Goal: Subscribe to service/newsletter

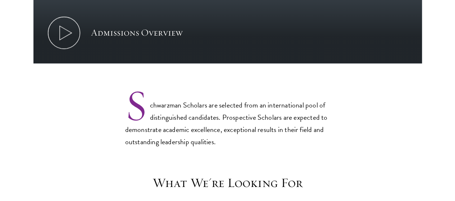
scroll to position [540, 0]
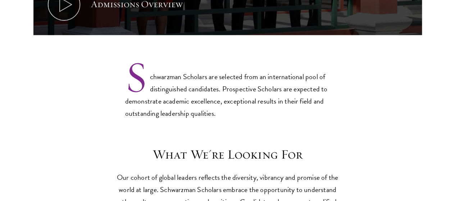
click at [243, 72] on p "Schwarzman Scholars are selected from an international pool of distinguished ca…" at bounding box center [227, 90] width 205 height 60
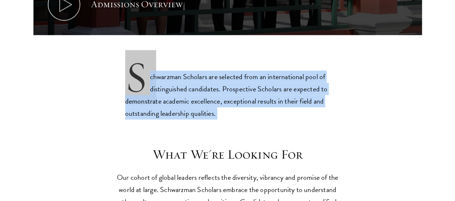
click at [243, 72] on p "Schwarzman Scholars are selected from an international pool of distinguished ca…" at bounding box center [227, 90] width 205 height 60
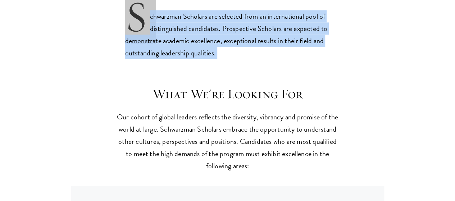
scroll to position [612, 0]
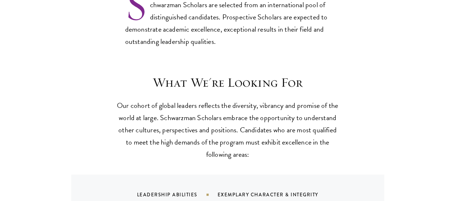
click at [227, 99] on p "Our cohort of global leaders reflects the diversity, vibrancy and promise of th…" at bounding box center [227, 129] width 223 height 61
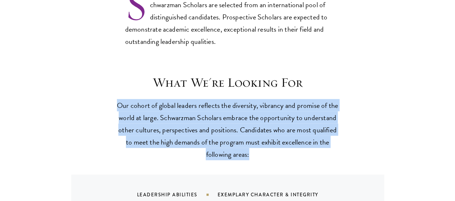
click at [227, 99] on p "Our cohort of global leaders reflects the diversity, vibrancy and promise of th…" at bounding box center [227, 129] width 223 height 61
click at [212, 109] on p "Our cohort of global leaders reflects the diversity, vibrancy and promise of th…" at bounding box center [227, 129] width 223 height 61
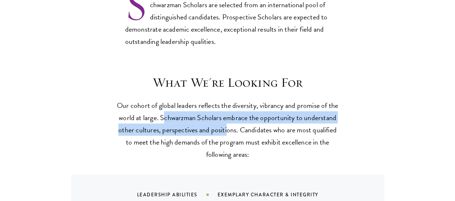
drag, startPoint x: 223, startPoint y: 105, endPoint x: 324, endPoint y: 117, distance: 101.1
click at [324, 117] on p "Our cohort of global leaders reflects the diversity, vibrancy and promise of th…" at bounding box center [227, 129] width 223 height 61
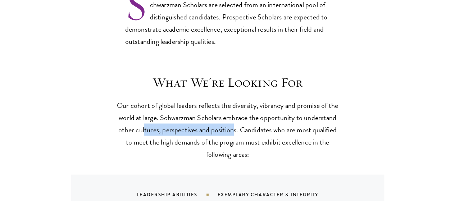
drag, startPoint x: 233, startPoint y: 118, endPoint x: 331, endPoint y: 118, distance: 98.3
click at [331, 118] on p "Our cohort of global leaders reflects the diversity, vibrancy and promise of th…" at bounding box center [227, 129] width 223 height 61
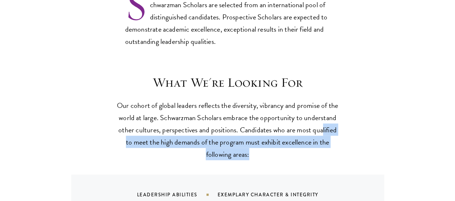
drag, startPoint x: 212, startPoint y: 133, endPoint x: 337, endPoint y: 147, distance: 124.9
click at [337, 147] on p "Our cohort of global leaders reflects the diversity, vibrancy and promise of th…" at bounding box center [227, 129] width 223 height 61
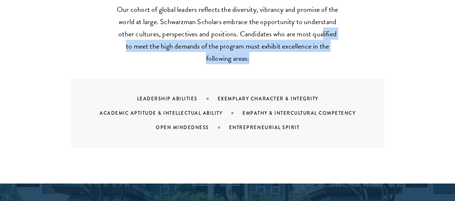
scroll to position [720, 0]
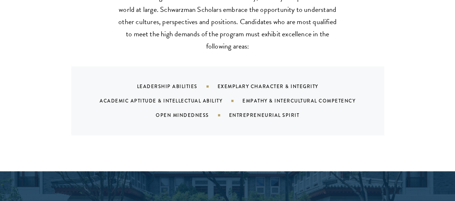
click at [221, 121] on div "Leadership Abilities Exemplary Character & Integrity Academic Aptitude & Intell…" at bounding box center [227, 101] width 313 height 69
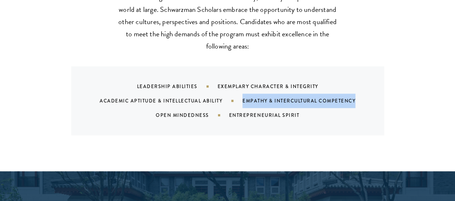
drag, startPoint x: 240, startPoint y: 90, endPoint x: 362, endPoint y: 85, distance: 122.1
click at [362, 85] on div "Leadership Abilities Exemplary Character & Integrity Academic Aptitude & Intell…" at bounding box center [237, 101] width 296 height 43
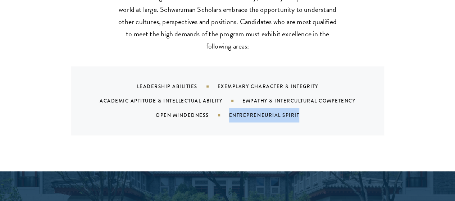
drag, startPoint x: 312, startPoint y: 109, endPoint x: 226, endPoint y: 100, distance: 86.5
click at [226, 100] on div "Leadership Abilities Exemplary Character & Integrity Academic Aptitude & Intell…" at bounding box center [237, 101] width 296 height 43
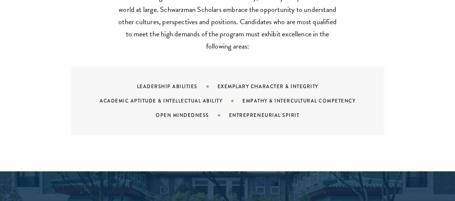
click at [134, 98] on div "Academic Aptitude & Intellectual Ability" at bounding box center [171, 101] width 143 height 7
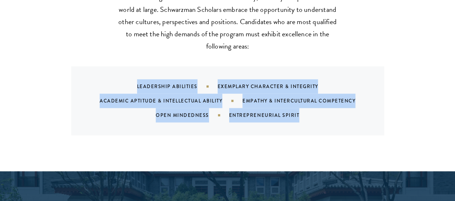
click at [134, 98] on div "Academic Aptitude & Intellectual Ability" at bounding box center [171, 101] width 143 height 7
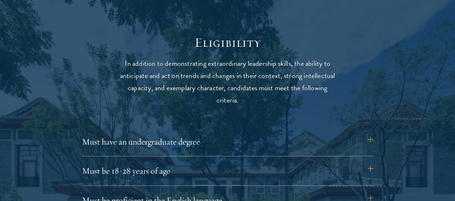
click at [134, 88] on p "In addition to demonstrating extraordinary leadership skills, the ability to an…" at bounding box center [227, 81] width 223 height 49
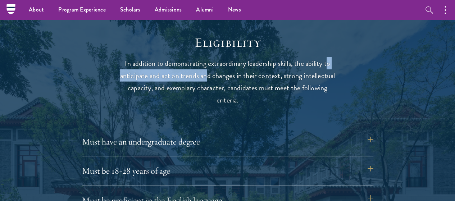
drag, startPoint x: 127, startPoint y: 67, endPoint x: 228, endPoint y: 63, distance: 101.2
click at [228, 63] on p "In addition to demonstrating extraordinary leadership skills, the ability to an…" at bounding box center [227, 81] width 223 height 49
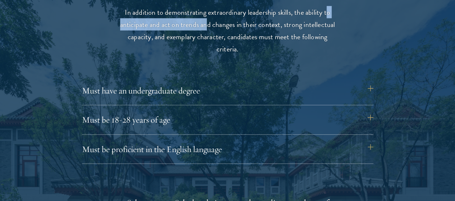
scroll to position [972, 0]
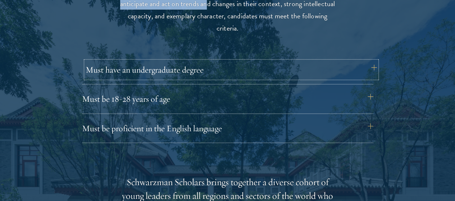
click at [198, 68] on button "Must have an undergraduate degree" at bounding box center [232, 69] width 292 height 17
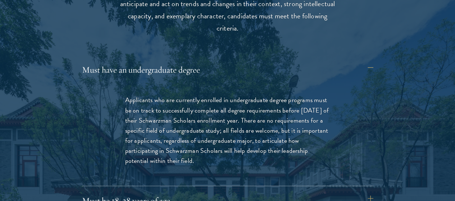
click at [185, 107] on p "Applicants who are currently enrolled in undergraduate degree programs must be …" at bounding box center [227, 130] width 205 height 71
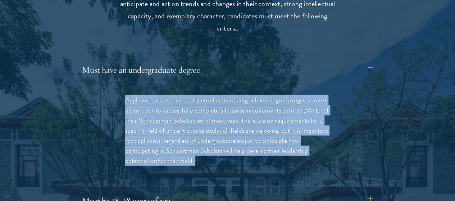
click at [185, 107] on p "Applicants who are currently enrolled in undergraduate degree programs must be …" at bounding box center [227, 130] width 205 height 71
click at [167, 95] on p "Applicants who are currently enrolled in undergraduate degree programs must be …" at bounding box center [227, 130] width 205 height 71
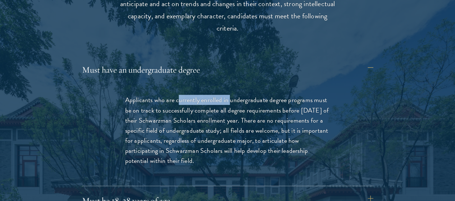
drag, startPoint x: 182, startPoint y: 91, endPoint x: 235, endPoint y: 93, distance: 53.3
click at [235, 95] on p "Applicants who are currently enrolled in undergraduate degree programs must be …" at bounding box center [227, 130] width 205 height 71
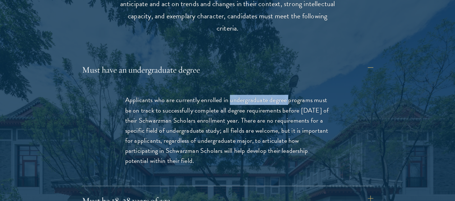
drag, startPoint x: 235, startPoint y: 91, endPoint x: 296, endPoint y: 94, distance: 60.9
click at [296, 95] on p "Applicants who are currently enrolled in undergraduate degree programs must be …" at bounding box center [227, 130] width 205 height 71
click at [244, 112] on p "Applicants who are currently enrolled in undergraduate degree programs must be …" at bounding box center [227, 130] width 205 height 71
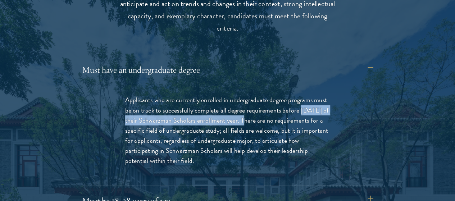
drag, startPoint x: 125, startPoint y: 112, endPoint x: 276, endPoint y: 112, distance: 151.2
click at [276, 112] on div "Applicants who are currently enrolled in undergraduate degree programs must be …" at bounding box center [228, 134] width 248 height 100
click at [276, 112] on p "Applicants who are currently enrolled in undergraduate degree programs must be …" at bounding box center [227, 130] width 205 height 71
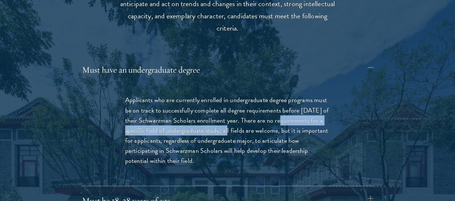
drag, startPoint x: 117, startPoint y: 117, endPoint x: 279, endPoint y: 121, distance: 161.3
click at [279, 121] on div "Applicants who are currently enrolled in undergraduate degree programs must be …" at bounding box center [228, 134] width 248 height 100
click at [270, 69] on button "Must have an undergraduate degree" at bounding box center [232, 69] width 292 height 17
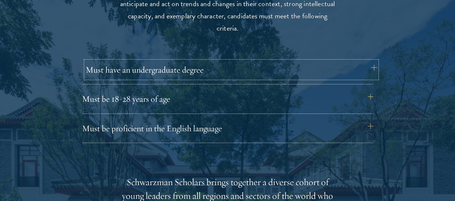
click at [264, 66] on button "Must have an undergraduate degree" at bounding box center [232, 69] width 292 height 17
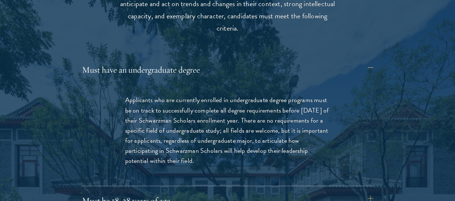
click at [212, 138] on p "Applicants who are currently enrolled in undergraduate degree programs must be …" at bounding box center [227, 130] width 205 height 71
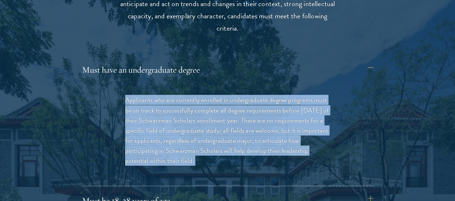
click at [212, 138] on p "Applicants who are currently enrolled in undergraduate degree programs must be …" at bounding box center [227, 130] width 205 height 71
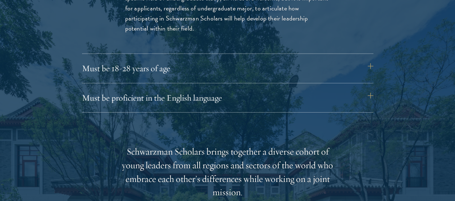
scroll to position [1116, 0]
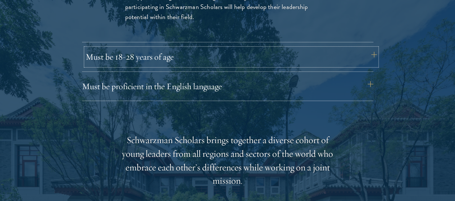
click at [148, 50] on button "Must be 18-28 years of age" at bounding box center [232, 56] width 292 height 17
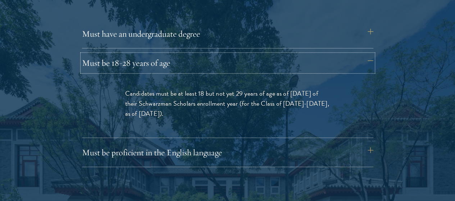
scroll to position [1044, 0]
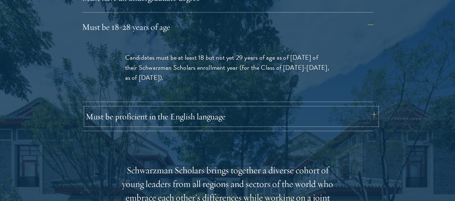
click at [240, 108] on button "Must be proficient in the English language" at bounding box center [232, 116] width 292 height 17
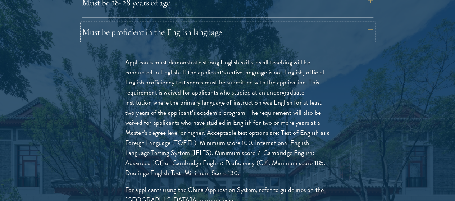
scroll to position [1080, 0]
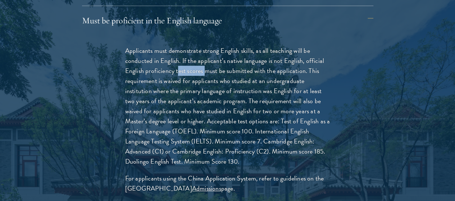
drag, startPoint x: 201, startPoint y: 54, endPoint x: 229, endPoint y: 54, distance: 28.1
click at [229, 54] on p "Applicants must demonstrate strong English skills, as all teaching will be cond…" at bounding box center [227, 106] width 205 height 121
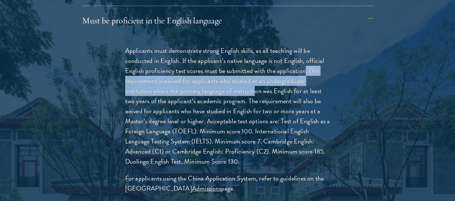
drag, startPoint x: 155, startPoint y: 62, endPoint x: 303, endPoint y: 80, distance: 149.3
click at [303, 80] on p "Applicants must demonstrate strong English skills, as all teaching will be cond…" at bounding box center [227, 106] width 205 height 121
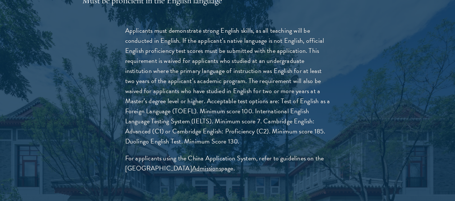
scroll to position [1116, 0]
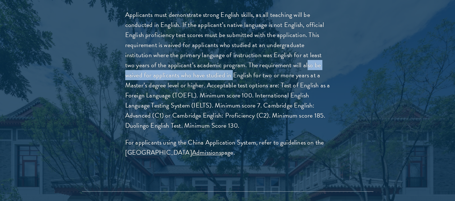
drag, startPoint x: 175, startPoint y: 57, endPoint x: 304, endPoint y: 60, distance: 128.9
click at [304, 60] on p "Applicants must demonstrate strong English skills, as all teaching will be cond…" at bounding box center [227, 70] width 205 height 121
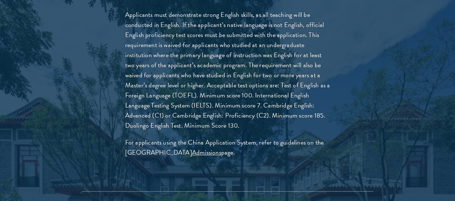
click at [282, 72] on p "Applicants must demonstrate strong English skills, as all teaching will be cond…" at bounding box center [227, 70] width 205 height 121
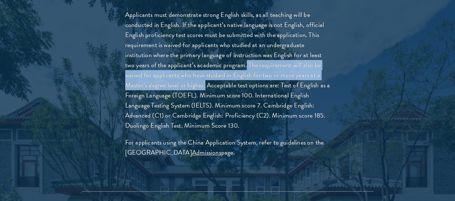
drag, startPoint x: 282, startPoint y: 72, endPoint x: 304, endPoint y: 48, distance: 32.9
click at [304, 48] on p "Applicants must demonstrate strong English skills, as all teaching will be cond…" at bounding box center [227, 70] width 205 height 121
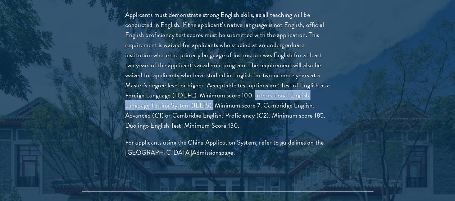
drag, startPoint x: 156, startPoint y: 94, endPoint x: 310, endPoint y: 94, distance: 154.4
click at [310, 94] on p "Applicants must demonstrate strong English skills, as all teaching will be cond…" at bounding box center [227, 70] width 205 height 121
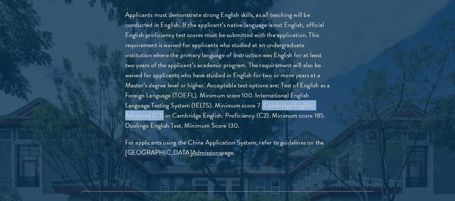
drag, startPoint x: 174, startPoint y: 101, endPoint x: 271, endPoint y: 100, distance: 97.2
click at [271, 100] on p "Applicants must demonstrate strong English skills, as all teaching will be cond…" at bounding box center [227, 70] width 205 height 121
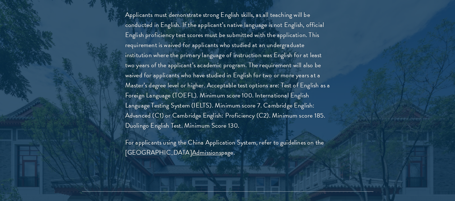
scroll to position [1152, 0]
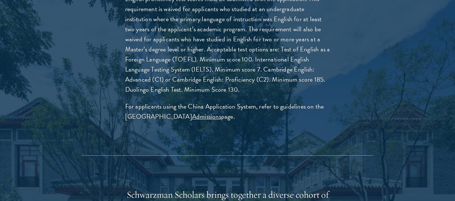
click at [168, 111] on p "For applicants using the China Application System, refer to guidelines on the S…" at bounding box center [227, 112] width 205 height 20
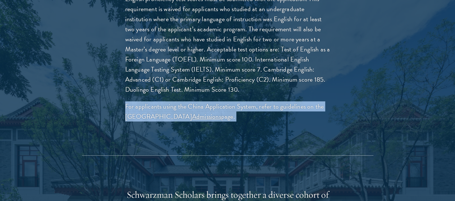
click at [168, 111] on p "For applicants using the China Application System, refer to guidelines on the S…" at bounding box center [227, 112] width 205 height 20
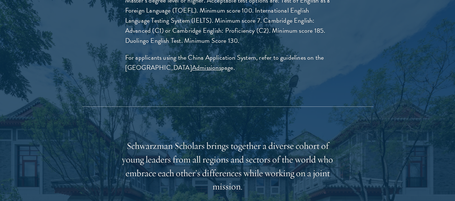
scroll to position [1224, 0]
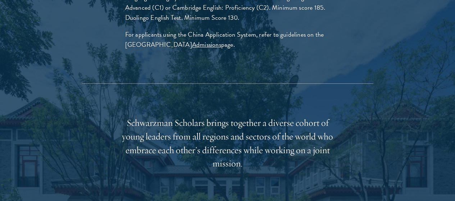
click at [179, 88] on div "Eligibility In addition to demonstrating extraordinary leadership skills, the a…" at bounding box center [227, 66] width 389 height 710
click at [168, 125] on div "Schwarzman Scholars brings together a diverse cohort of young leaders from all …" at bounding box center [227, 143] width 223 height 55
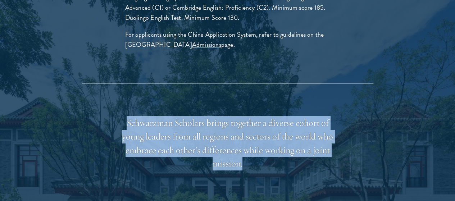
click at [168, 125] on div "Schwarzman Scholars brings together a diverse cohort of young leaders from all …" at bounding box center [227, 143] width 223 height 55
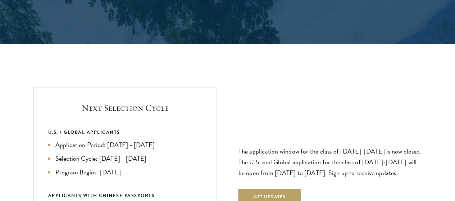
scroll to position [1656, 0]
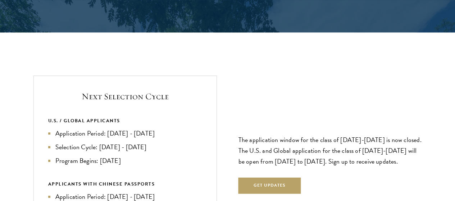
click at [283, 135] on p "The application window for the class of [DATE]-[DATE] is now closed. The U.S. a…" at bounding box center [331, 151] width 184 height 32
click at [288, 135] on p "The application window for the class of [DATE]-[DATE] is now closed. The U.S. a…" at bounding box center [331, 151] width 184 height 32
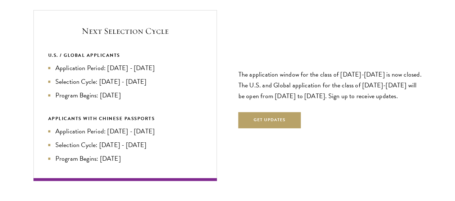
scroll to position [1728, 0]
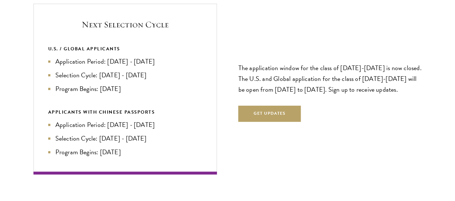
click at [236, 121] on div "Next Selection Cycle U.S. / GLOBAL APPLICANTS Application Period: [DATE] - [DAT…" at bounding box center [227, 89] width 389 height 171
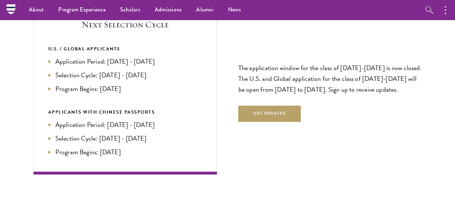
drag, startPoint x: 273, startPoint y: 93, endPoint x: 256, endPoint y: 109, distance: 24.2
click at [256, 109] on div "The application window for the class of [DATE]-[DATE] is now closed. The U.S. a…" at bounding box center [331, 89] width 184 height 109
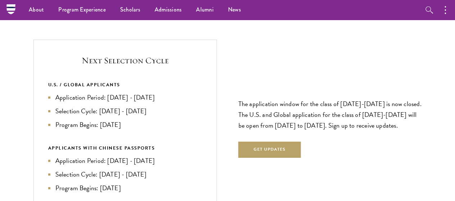
scroll to position [1656, 0]
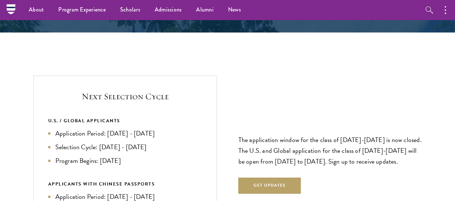
click at [227, 104] on div "Next Selection Cycle U.S. / GLOBAL APPLICANTS Application Period: [DATE] - [DAT…" at bounding box center [227, 161] width 389 height 171
drag, startPoint x: 165, startPoint y: 132, endPoint x: 75, endPoint y: 90, distance: 99.4
click at [75, 90] on div "Next Selection Cycle U.S. / GLOBAL APPLICANTS Application Period: [DATE] - [DAT…" at bounding box center [125, 161] width 184 height 171
click at [196, 116] on div "Next Selection Cycle U.S. / GLOBAL APPLICANTS Application Period: [DATE] - [DAT…" at bounding box center [125, 161] width 184 height 171
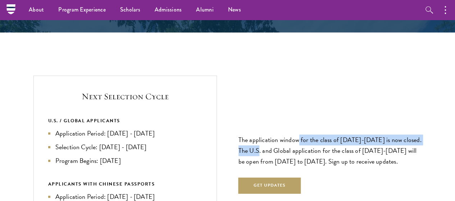
drag, startPoint x: 301, startPoint y: 105, endPoint x: 304, endPoint y: 114, distance: 9.3
click at [304, 135] on p "The application window for the class of [DATE]-[DATE] is now closed. The U.S. a…" at bounding box center [331, 151] width 184 height 32
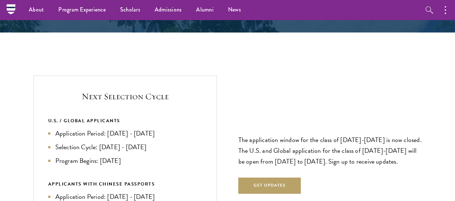
click at [297, 107] on div "The application window for the class of [DATE]-[DATE] is now closed. The U.S. a…" at bounding box center [331, 161] width 184 height 109
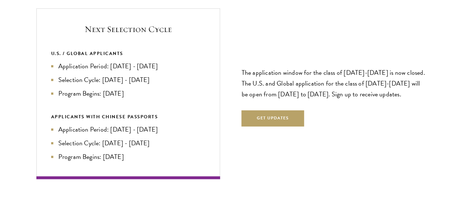
scroll to position [1728, 0]
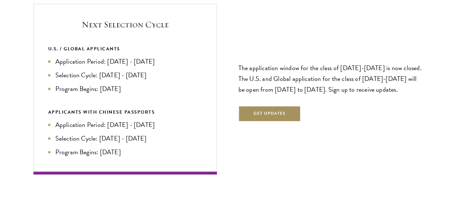
click at [252, 106] on button "Get Updates" at bounding box center [270, 114] width 63 height 16
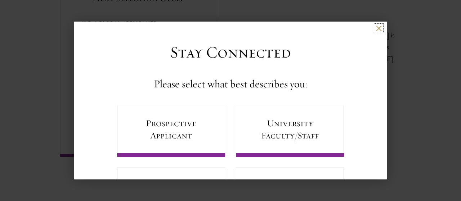
scroll to position [0, 0]
click at [236, 85] on h4 "Please select what best describes you:" at bounding box center [230, 85] width 153 height 14
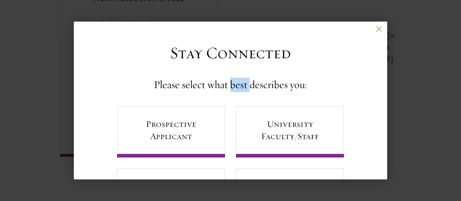
click at [236, 85] on h4 "Please select what best describes you:" at bounding box center [230, 85] width 153 height 14
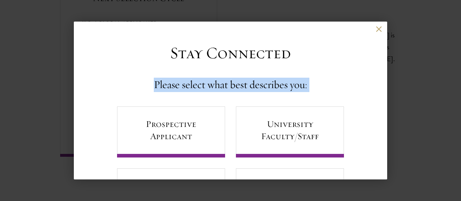
click at [236, 85] on h4 "Please select what best describes you:" at bounding box center [230, 85] width 153 height 14
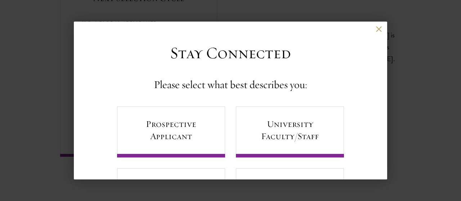
scroll to position [36, 0]
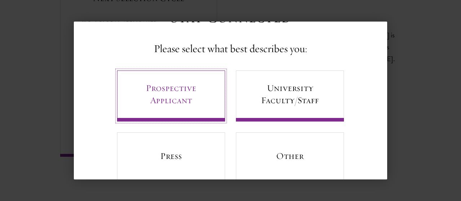
click at [203, 95] on link "Prospective Applicant" at bounding box center [171, 96] width 108 height 51
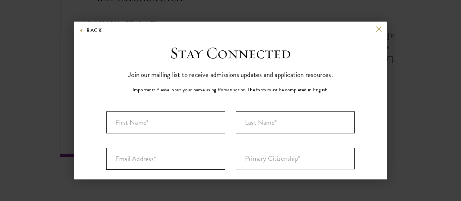
scroll to position [0, 0]
click at [195, 117] on input "First Name*" at bounding box center [165, 123] width 119 height 22
type input "[PERSON_NAME]"
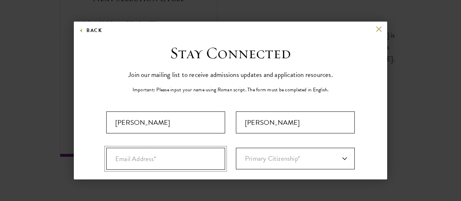
type input "[EMAIL_ADDRESS][DOMAIN_NAME]"
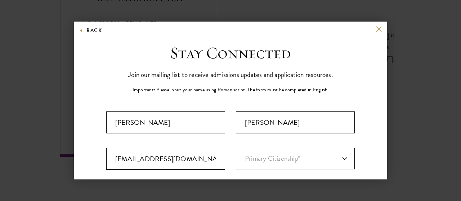
select select "VM"
type input "[PERSON_NAME][GEOGRAPHIC_DATA]"
select select "[PERSON_NAME] Tri"
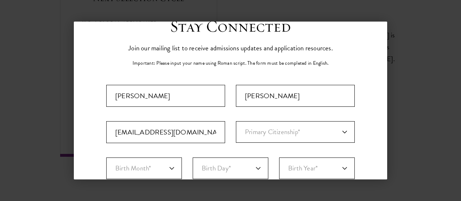
scroll to position [72, 0]
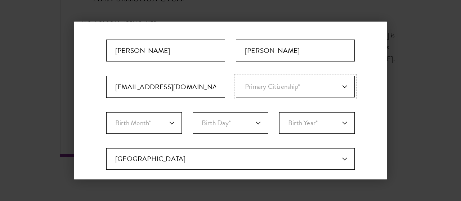
click at [289, 90] on select "Primary Citizenship* [GEOGRAPHIC_DATA] [DEMOGRAPHIC_DATA] [DEMOGRAPHIC_DATA] [D…" at bounding box center [295, 87] width 119 height 22
click at [265, 84] on select "Primary Citizenship* [GEOGRAPHIC_DATA] [DEMOGRAPHIC_DATA] [DEMOGRAPHIC_DATA] [D…" at bounding box center [295, 87] width 119 height 22
select select "VM"
click at [236, 76] on select "Primary Citizenship* [GEOGRAPHIC_DATA] [DEMOGRAPHIC_DATA] [DEMOGRAPHIC_DATA] [D…" at bounding box center [295, 87] width 119 height 22
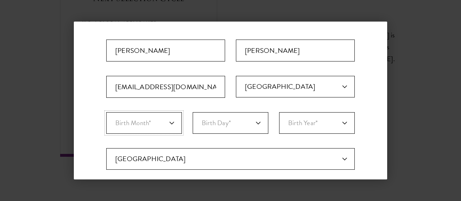
click at [138, 122] on select "Birth Month* January February March April May June July August September Octobe…" at bounding box center [144, 123] width 76 height 22
select select "01"
click at [106, 112] on select "Birth Month* January February March April May June July August September Octobe…" at bounding box center [144, 123] width 76 height 22
click at [204, 127] on select "Birth Day* 1 2 3 4 5 6 7 8 9 10 11 12 13 14 15 16 17 18 19 20 21 22 23 24 25 26…" at bounding box center [231, 123] width 76 height 22
select select "18"
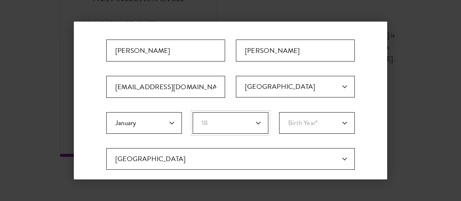
click at [193, 112] on select "Birth Day* 1 2 3 4 5 6 7 8 9 10 11 12 13 14 15 16 17 18 19 20 21 22 23 24 25 26…" at bounding box center [231, 123] width 76 height 22
click at [289, 121] on select "Birth Year* [DEMOGRAPHIC_DATA] [DEMOGRAPHIC_DATA] [DEMOGRAPHIC_DATA] [DEMOGRAPH…" at bounding box center [317, 123] width 76 height 22
click at [147, 117] on select "Birth Month* January February March April May June July August September Octobe…" at bounding box center [144, 123] width 76 height 22
select select "12"
click at [106, 112] on select "Birth Month* January February March April May June July August September Octobe…" at bounding box center [144, 123] width 76 height 22
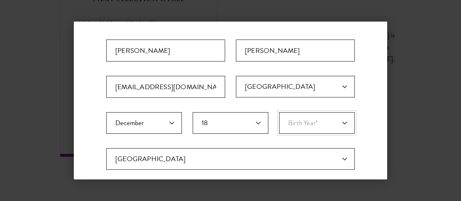
click at [318, 127] on select "Birth Year* [DEMOGRAPHIC_DATA] [DEMOGRAPHIC_DATA] [DEMOGRAPHIC_DATA] [DEMOGRAPH…" at bounding box center [317, 123] width 76 height 22
select select "2002"
click at [279, 112] on select "Birth Year* [DEMOGRAPHIC_DATA] [DEMOGRAPHIC_DATA] [DEMOGRAPHIC_DATA] [DEMOGRAPH…" at bounding box center [317, 123] width 76 height 22
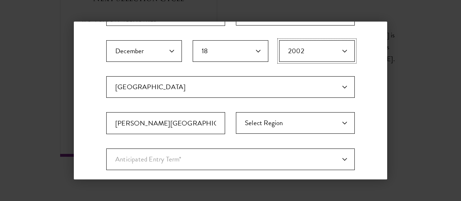
scroll to position [180, 0]
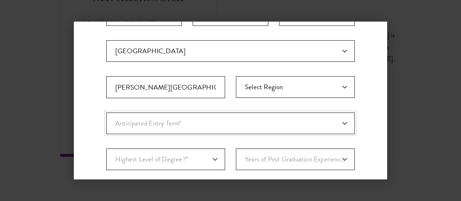
click at [215, 128] on select "Anticipated Entry Term* [DATE] (Application opens [DATE]) Just Exploring" at bounding box center [230, 124] width 248 height 22
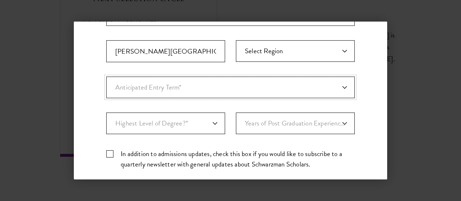
click at [194, 85] on select "Anticipated Entry Term* [DATE] (Application opens [DATE]) Just Exploring" at bounding box center [230, 88] width 248 height 22
select select "e64b8ab3-eabb-4867-96d5-7e6b4840665f"
click at [106, 77] on select "Anticipated Entry Term* [DATE] (Application opens [DATE]) Just Exploring" at bounding box center [230, 88] width 248 height 22
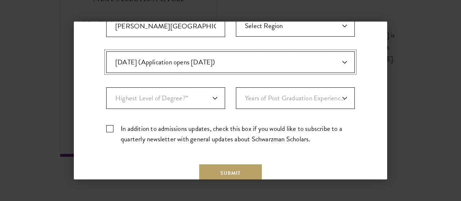
scroll to position [252, 0]
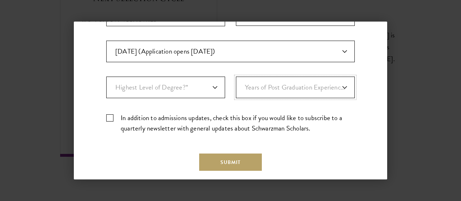
click at [282, 93] on select "Years of Post Graduation Experience?* 1 2 3 4 5 6 7 8 9 10" at bounding box center [295, 88] width 119 height 22
click at [236, 77] on select "Years of Post Graduation Experience?* 1 2 3 4 5 6 7 8 9 10" at bounding box center [295, 88] width 119 height 22
click at [258, 84] on select "Years of Post Graduation Experience?* 1 2 3 4 5 6 7 8 9 10" at bounding box center [295, 88] width 119 height 22
select select "1"
click at [236, 77] on select "Years of Post Graduation Experience?* 1 2 3 4 5 6 7 8 9 10" at bounding box center [295, 88] width 119 height 22
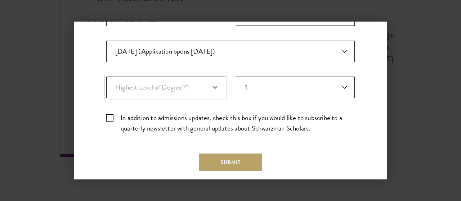
click at [187, 90] on select "Highest Level of Degree?* PHD Bachelor's Master's Current Undergraduate Student" at bounding box center [165, 88] width 119 height 22
select select "baef124f-e103-44b1-8ca6-5d0669438e44"
click at [106, 77] on select "Highest Level of Degree?* PHD Bachelor's Master's Current Undergraduate Student" at bounding box center [165, 88] width 119 height 22
click at [115, 118] on label "In addition to admissions updates, check this box if you would like to subscrib…" at bounding box center [230, 123] width 248 height 21
click at [115, 117] on input "In addition to admissions updates, check this box if you would like to subscrib…" at bounding box center [230, 115] width 248 height 5
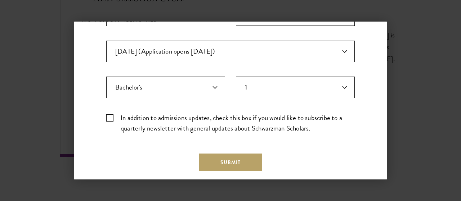
checkbox input "true"
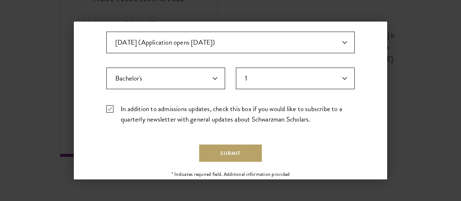
scroll to position [287, 0]
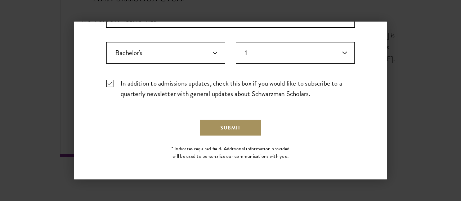
click at [233, 130] on button "Submit" at bounding box center [230, 127] width 63 height 17
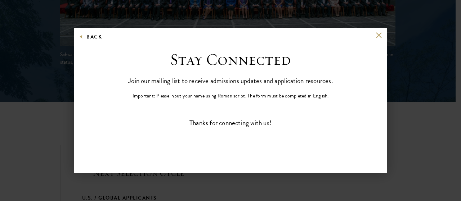
scroll to position [0, 0]
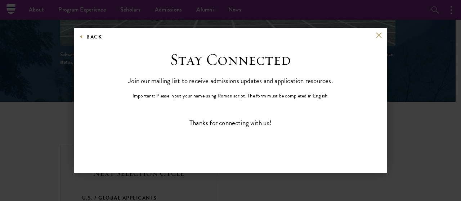
click at [277, 185] on aside "Back Stay Connected Please select what best describes you: Prospective Applican…" at bounding box center [230, 100] width 461 height 201
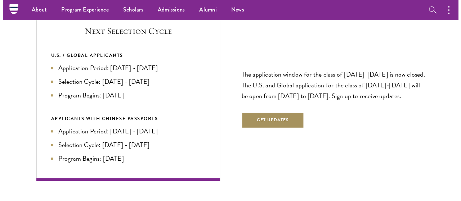
scroll to position [1719, 0]
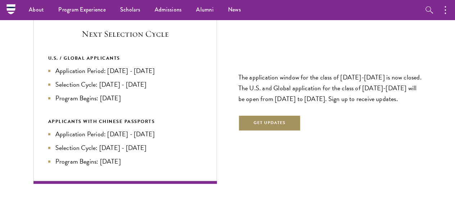
click at [273, 115] on button "Get Updates" at bounding box center [270, 123] width 63 height 16
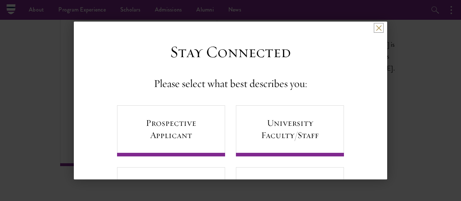
scroll to position [0, 0]
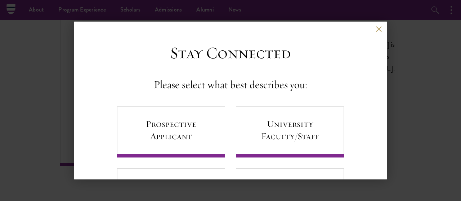
click at [427, 113] on div "Back Stay Connected Please select what best describes you: Prospective Applican…" at bounding box center [230, 101] width 461 height 158
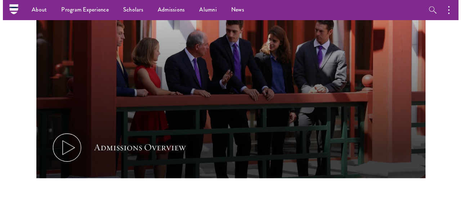
scroll to position [396, 0]
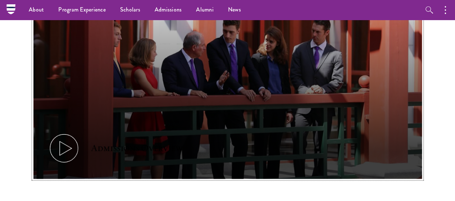
click at [77, 132] on icon at bounding box center [64, 148] width 32 height 32
